Goal: Navigation & Orientation: Find specific page/section

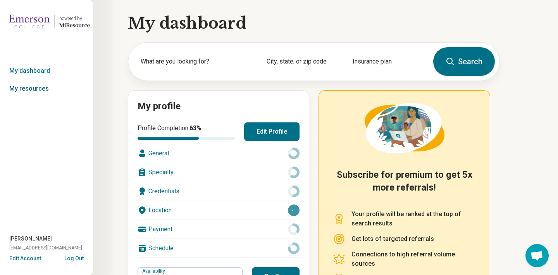
click at [41, 90] on link "My resources" at bounding box center [46, 89] width 93 height 18
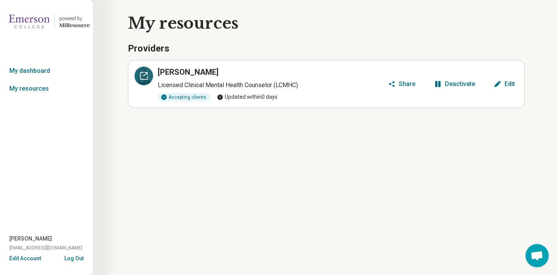
click at [143, 79] on icon at bounding box center [143, 76] width 7 height 7
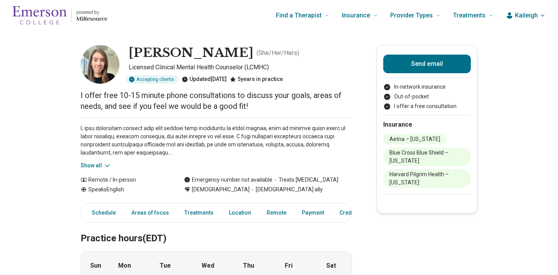
click at [93, 164] on button "Show all" at bounding box center [96, 166] width 31 height 8
